Goal: Information Seeking & Learning: Learn about a topic

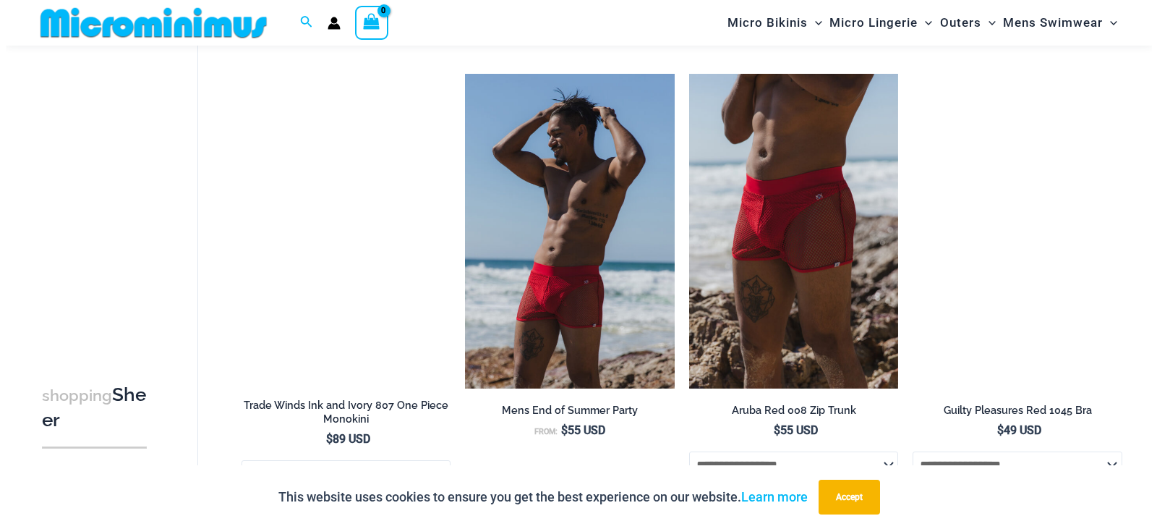
scroll to position [998, 0]
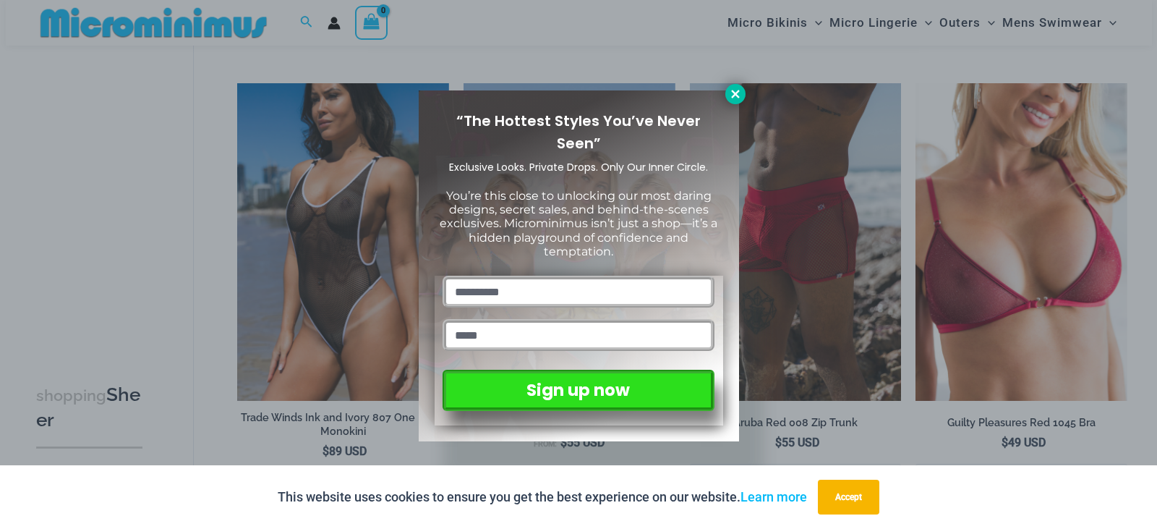
click at [739, 93] on icon at bounding box center [735, 94] width 13 height 13
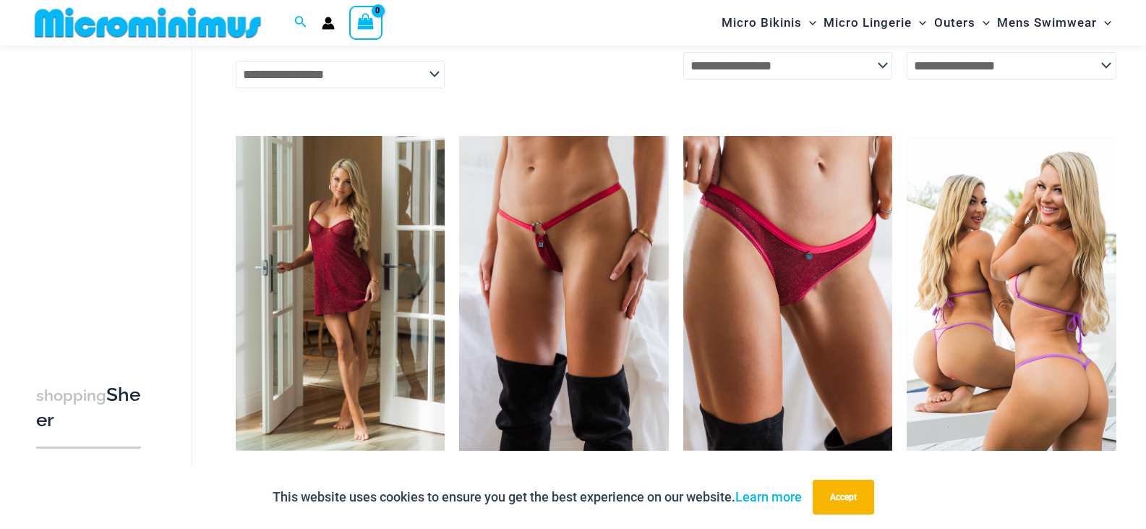
scroll to position [1434, 0]
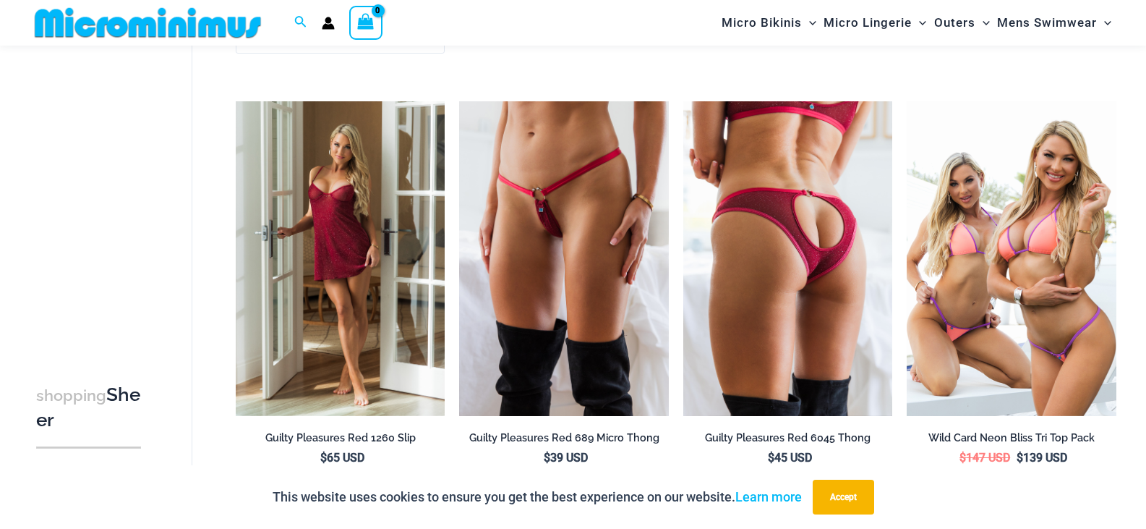
click at [732, 315] on img at bounding box center [788, 258] width 210 height 314
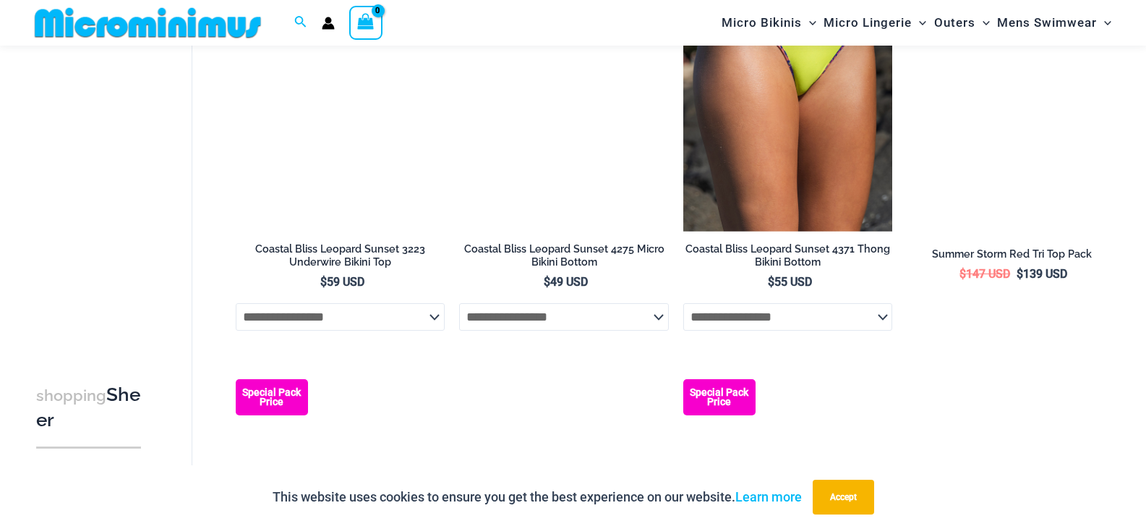
scroll to position [2943, 0]
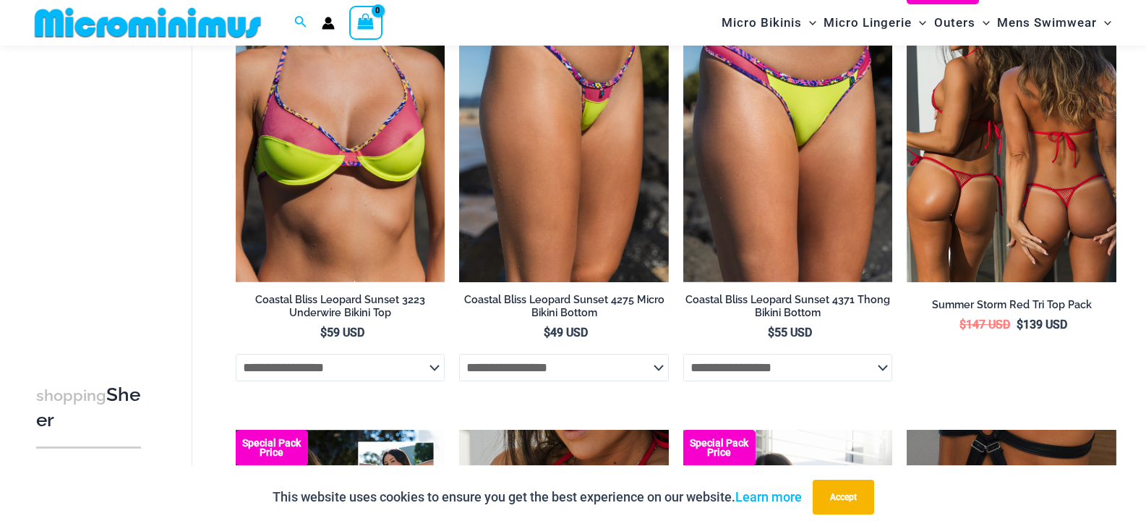
click at [1048, 138] on img at bounding box center [1012, 125] width 210 height 314
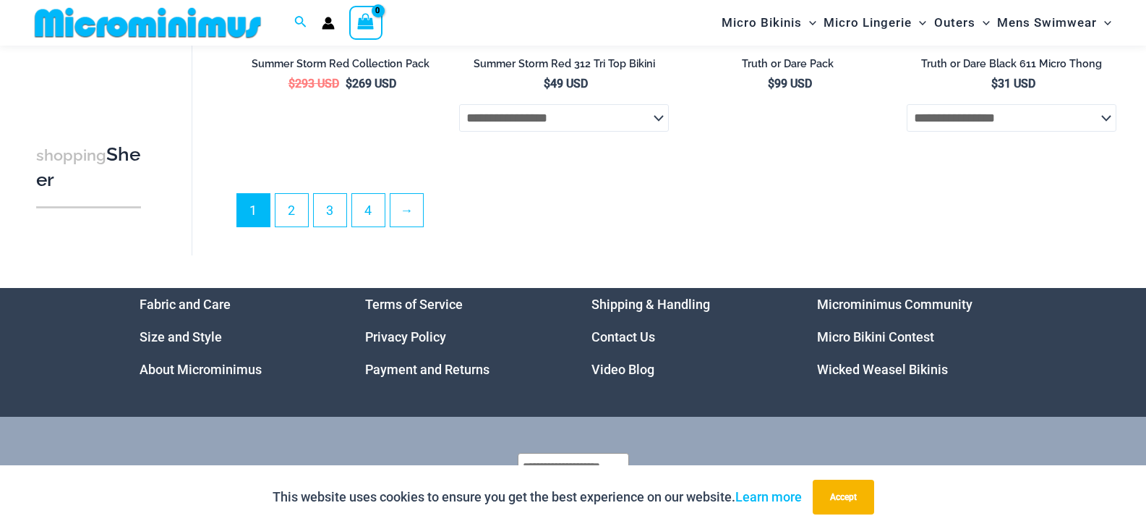
scroll to position [3718, 0]
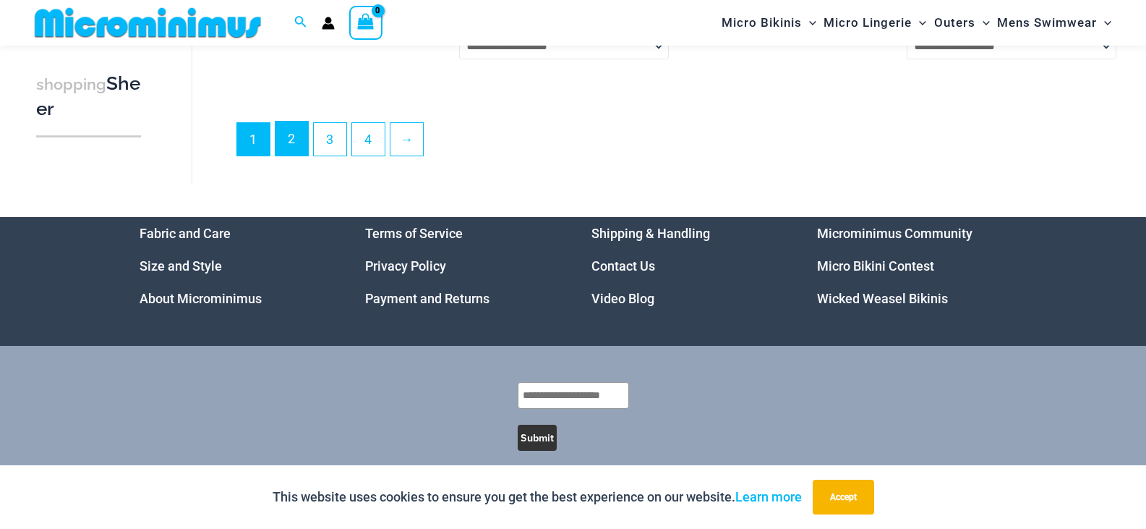
click at [286, 156] on link "2" at bounding box center [292, 139] width 33 height 34
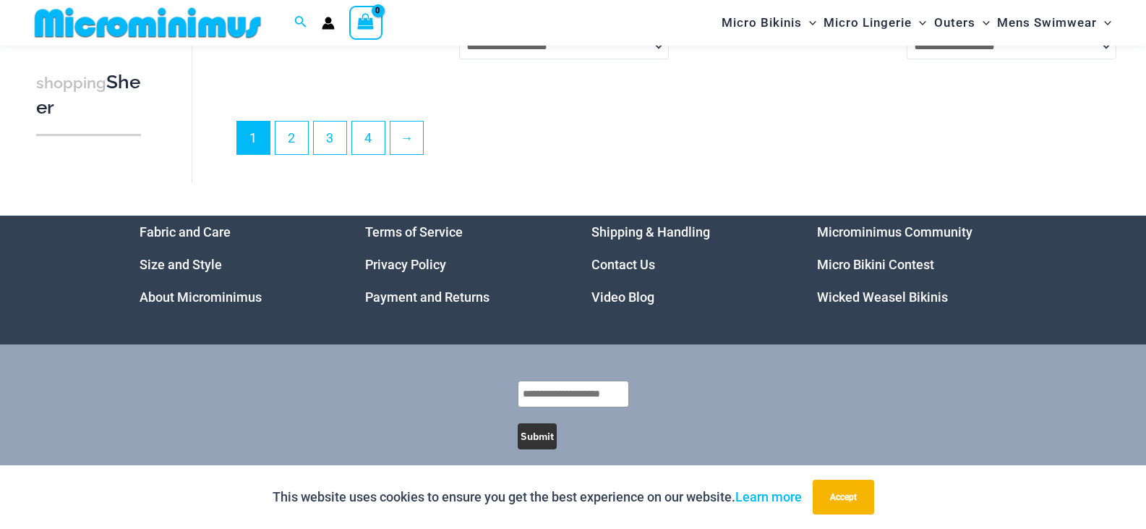
scroll to position [3690, 0]
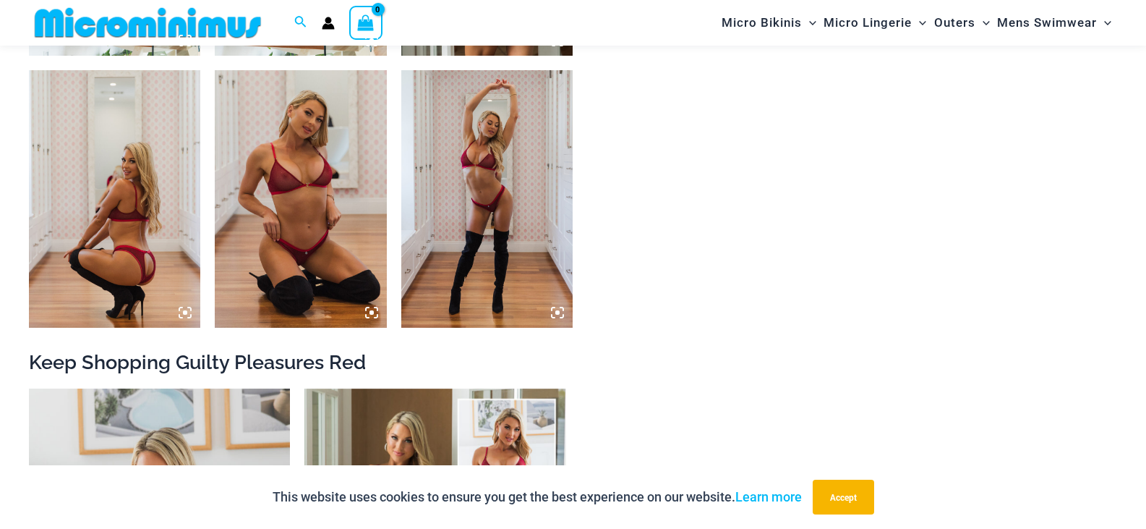
scroll to position [642, 0]
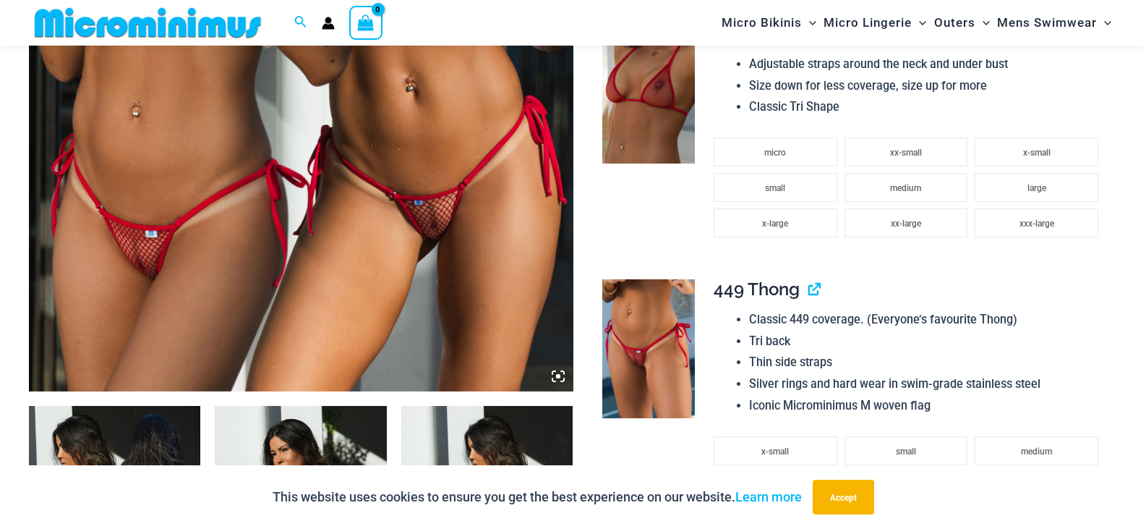
scroll to position [565, 0]
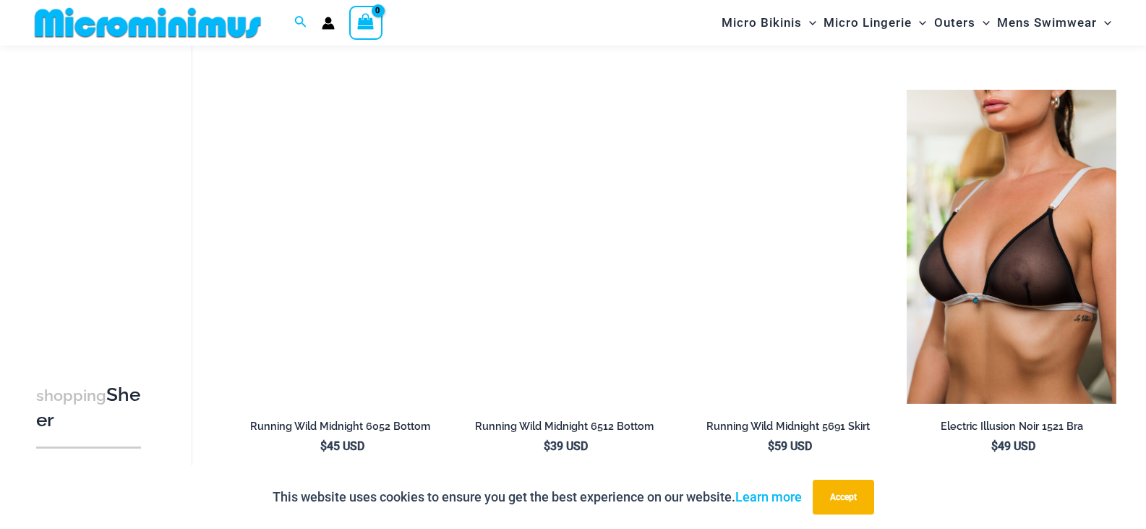
scroll to position [1079, 0]
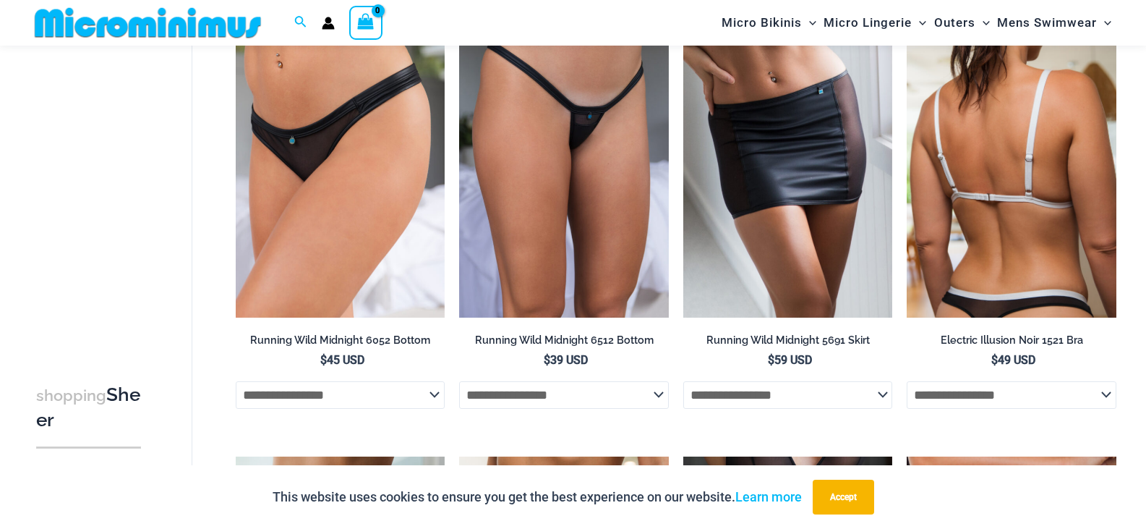
click at [953, 156] on img at bounding box center [1012, 161] width 210 height 314
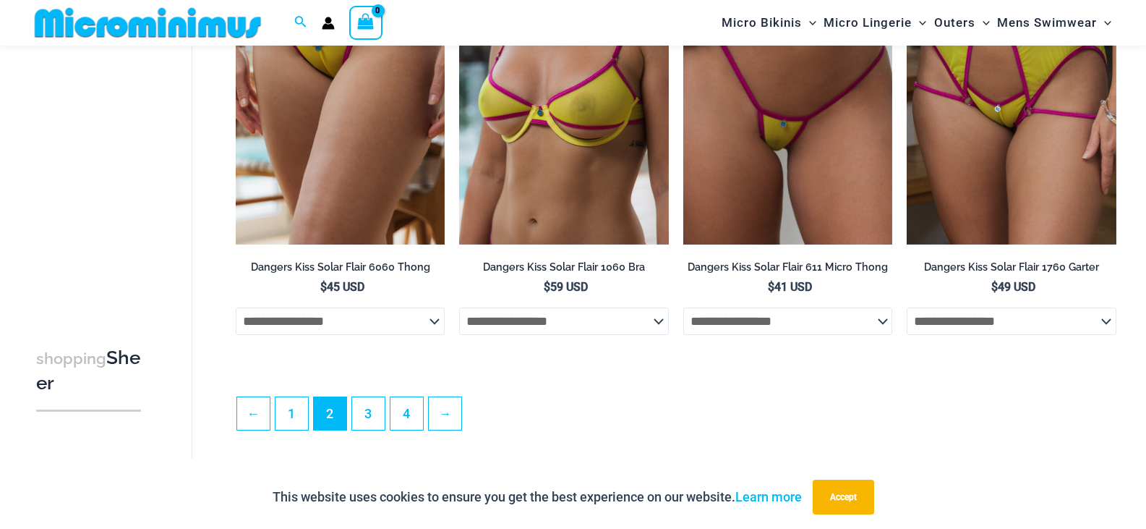
scroll to position [3748, 0]
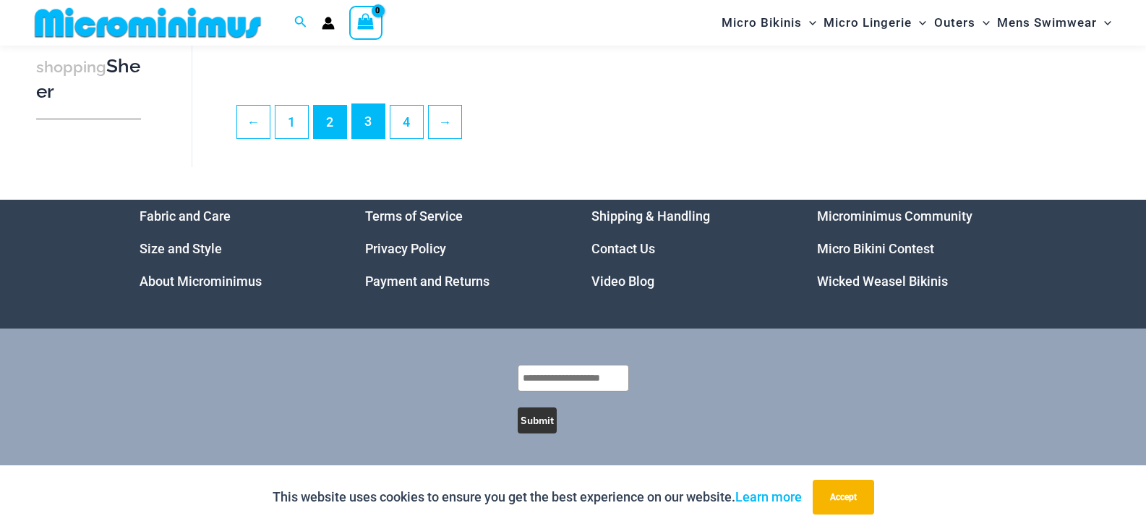
click at [359, 137] on link "3" at bounding box center [368, 121] width 33 height 34
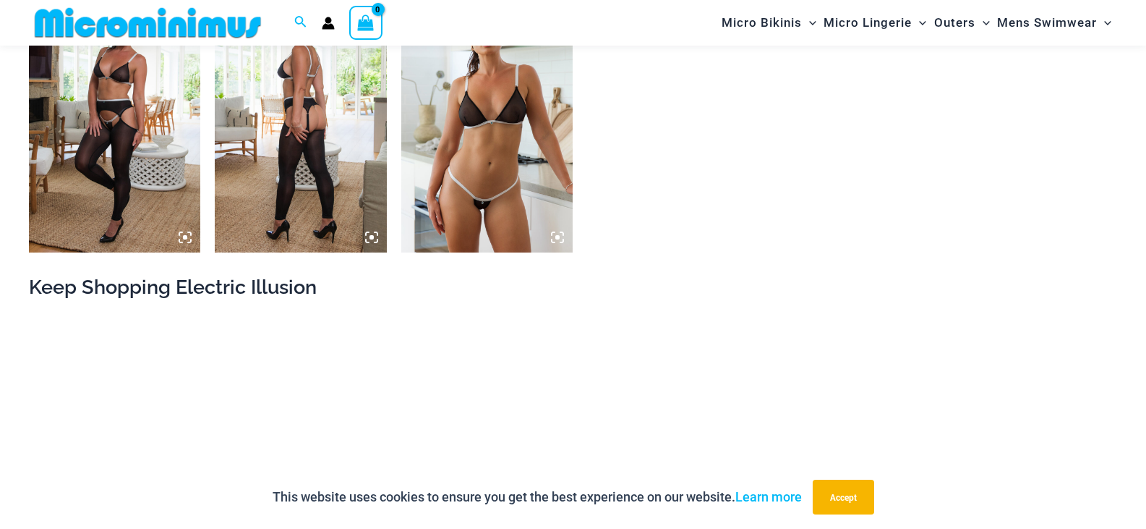
scroll to position [1499, 0]
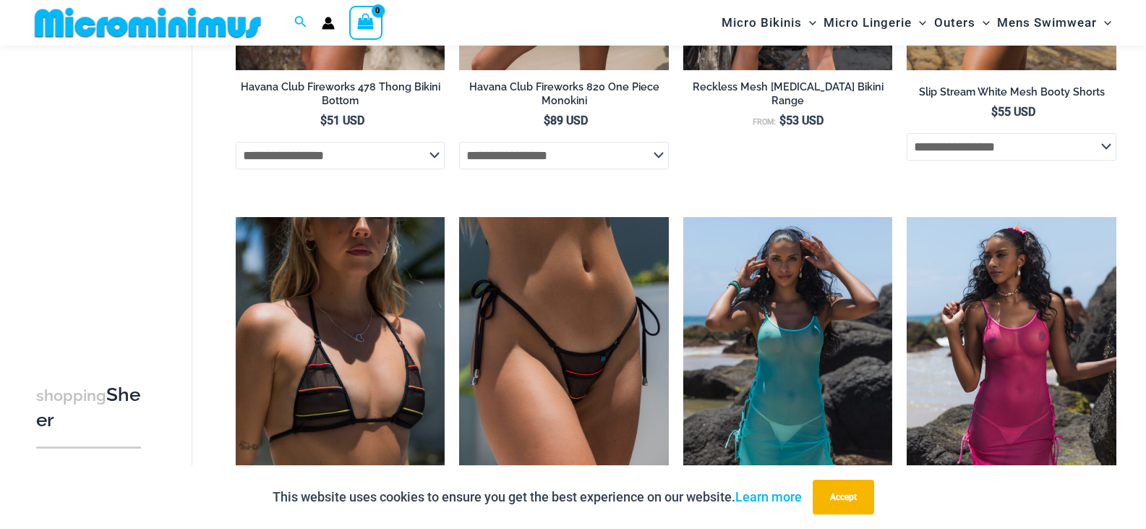
scroll to position [1371, 0]
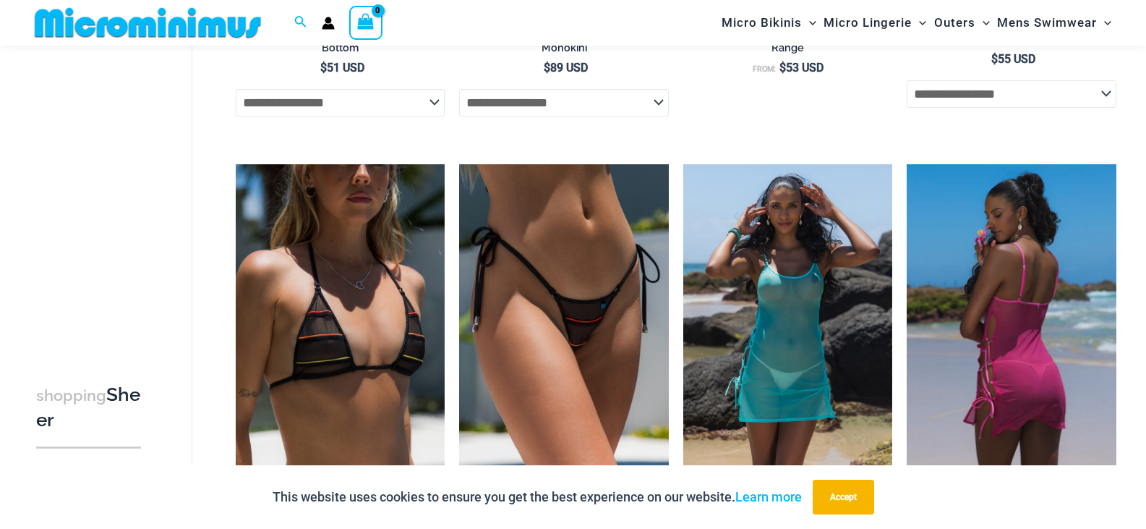
click at [1002, 270] on img at bounding box center [1012, 321] width 210 height 314
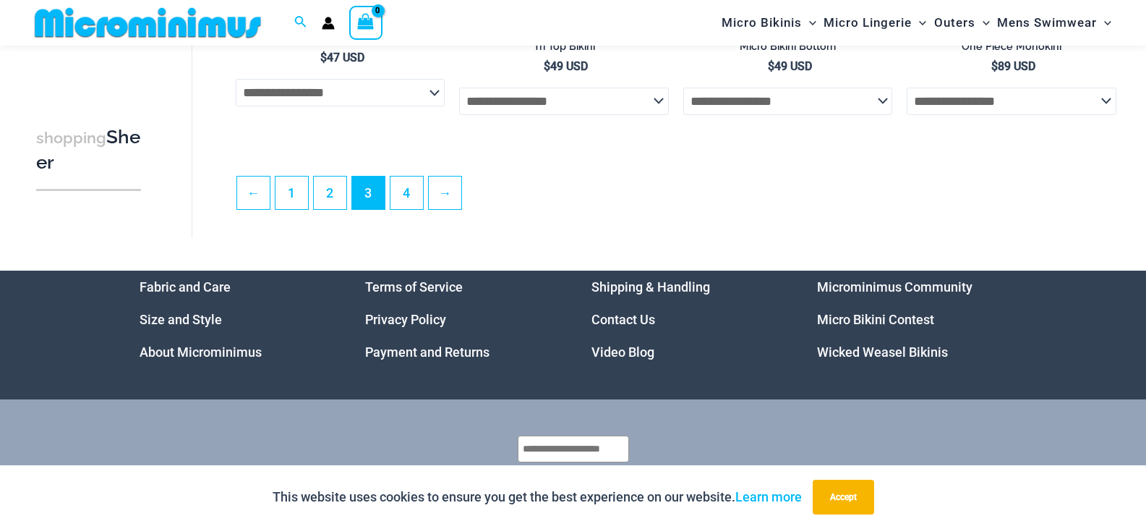
scroll to position [3678, 0]
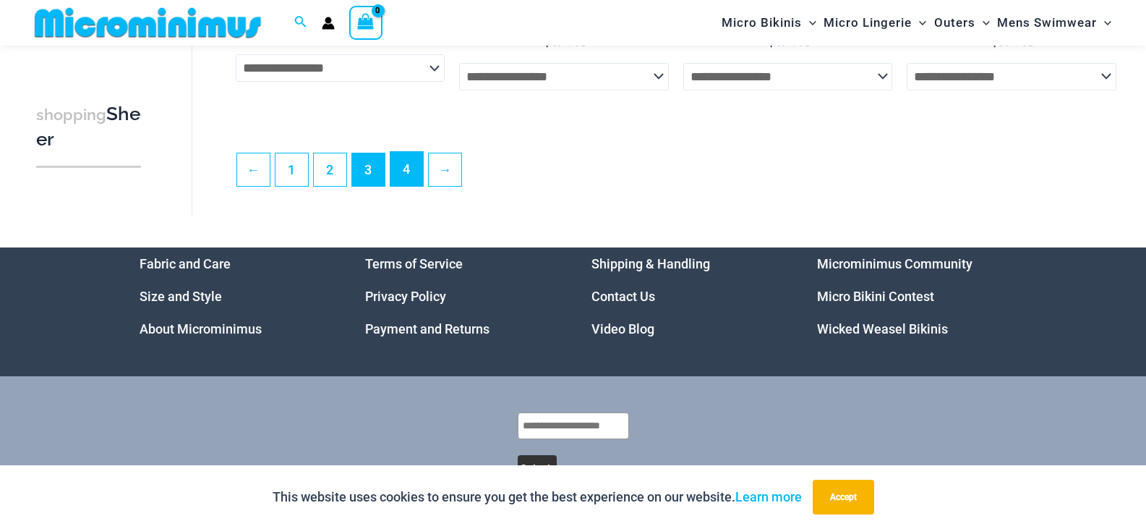
click at [404, 186] on link "4" at bounding box center [407, 169] width 33 height 34
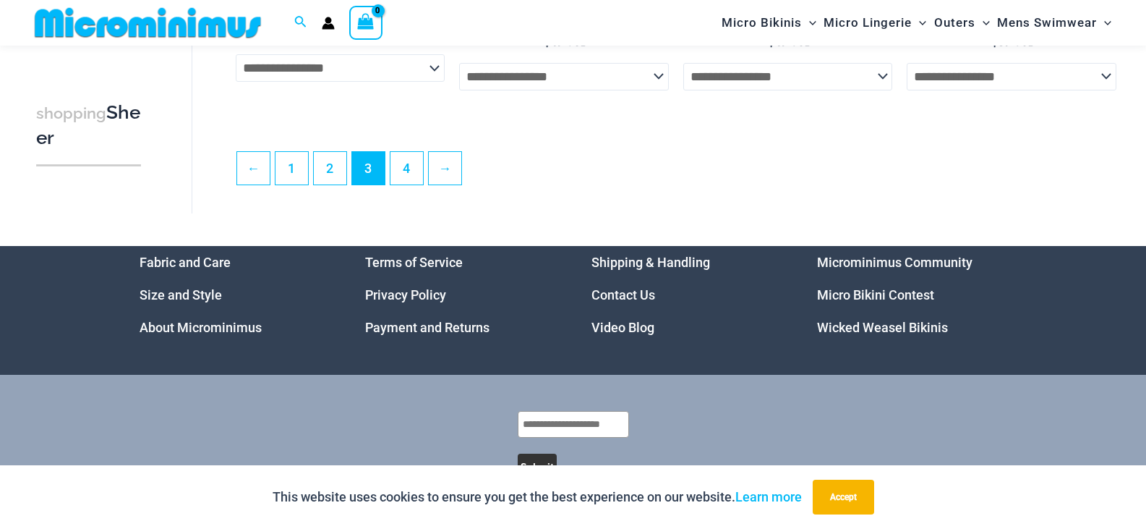
scroll to position [3654, 0]
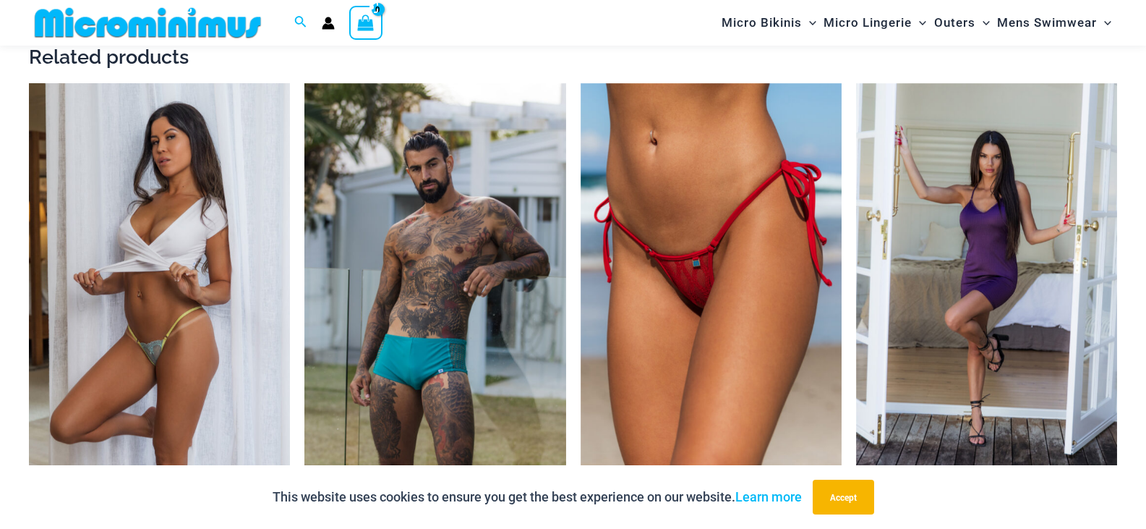
scroll to position [1507, 0]
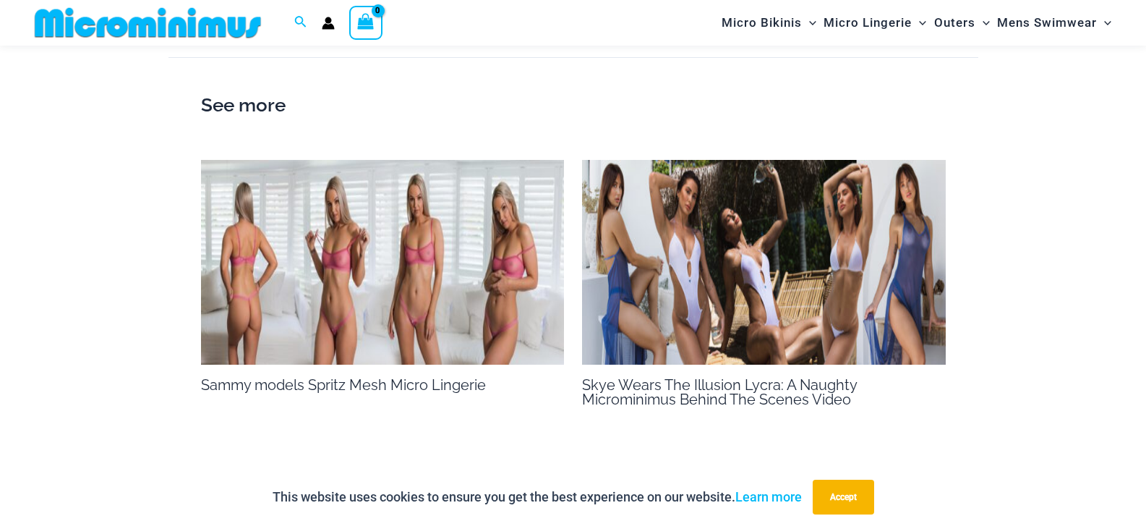
scroll to position [2158, 0]
